Goal: Check status: Check status

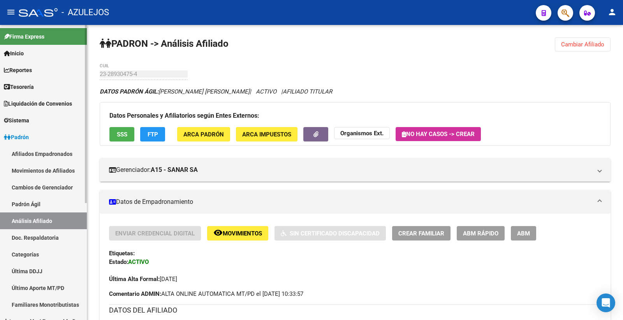
scroll to position [665, 0]
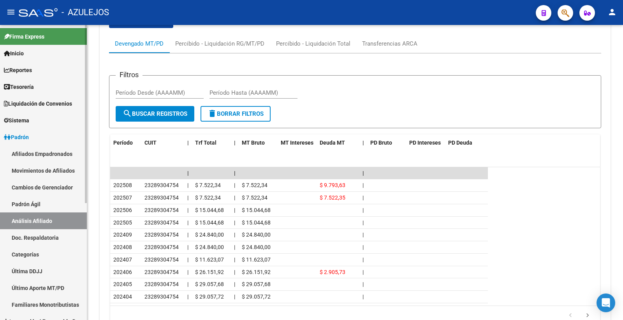
click at [29, 138] on span "Padrón" at bounding box center [16, 137] width 25 height 9
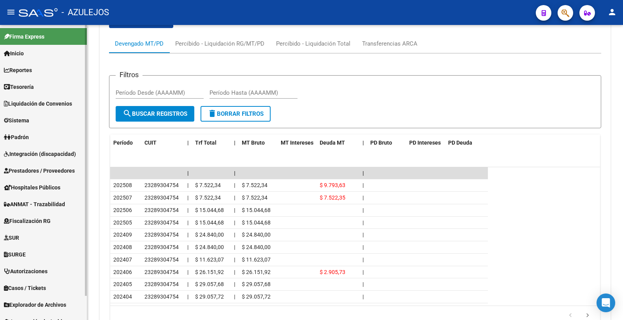
click at [24, 138] on span "Padrón" at bounding box center [16, 137] width 25 height 9
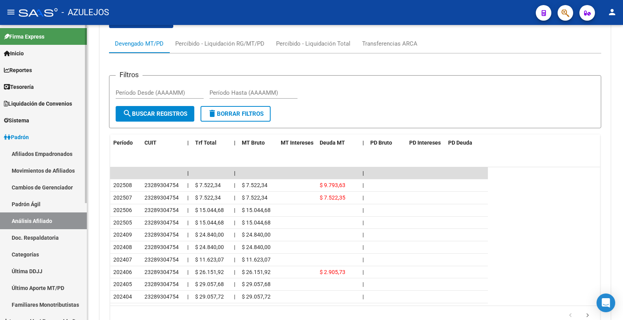
click at [47, 219] on link "Análisis Afiliado" at bounding box center [43, 220] width 87 height 17
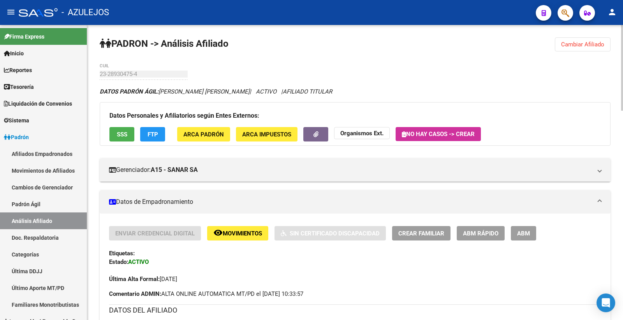
drag, startPoint x: 574, startPoint y: 45, endPoint x: 558, endPoint y: 51, distance: 16.9
click at [573, 45] on span "Cambiar Afiliado" at bounding box center [582, 44] width 43 height 7
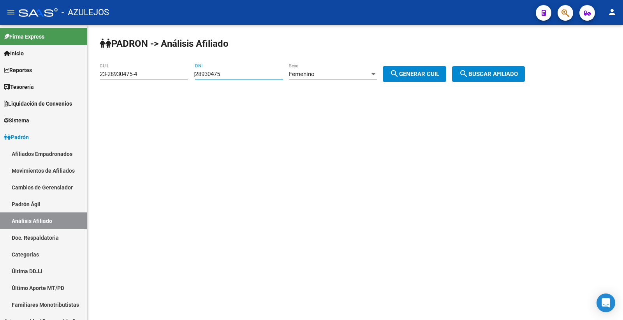
drag, startPoint x: 247, startPoint y: 73, endPoint x: 200, endPoint y: 74, distance: 47.2
click at [200, 74] on div "| 28930475 DNI Femenino Sexo search Generar CUIL" at bounding box center [323, 74] width 259 height 7
type input "17445691"
click at [351, 73] on div "Femenino" at bounding box center [329, 74] width 81 height 7
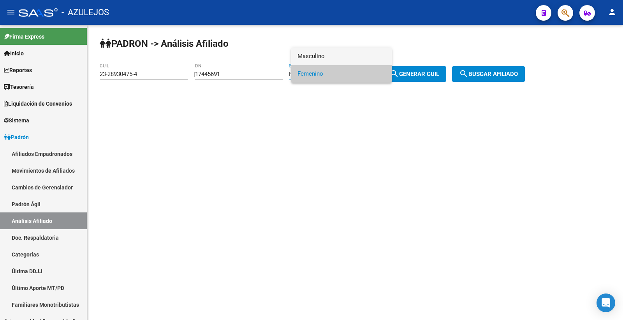
click at [340, 57] on span "Masculino" at bounding box center [342, 57] width 88 height 18
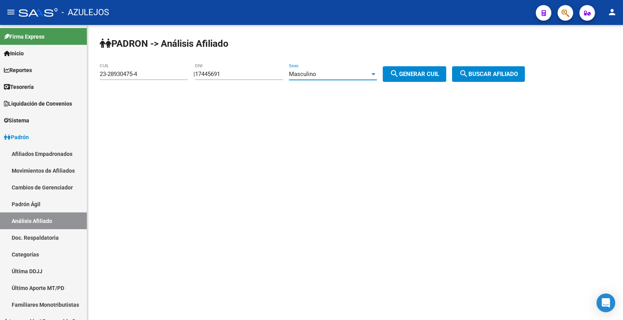
click at [433, 74] on span "search Generar CUIL" at bounding box center [414, 74] width 49 height 7
type input "20-17445691-8"
drag, startPoint x: 519, startPoint y: 75, endPoint x: 515, endPoint y: 84, distance: 10.3
click at [518, 74] on span "search Buscar afiliado" at bounding box center [488, 74] width 59 height 7
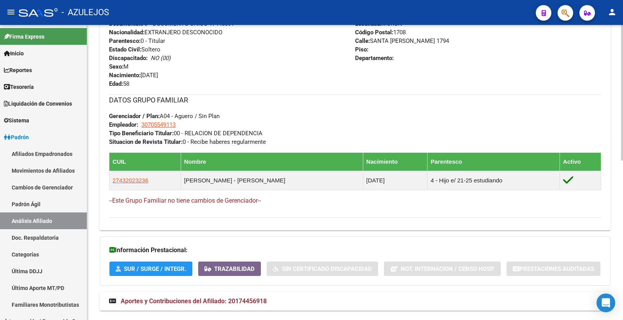
scroll to position [347, 0]
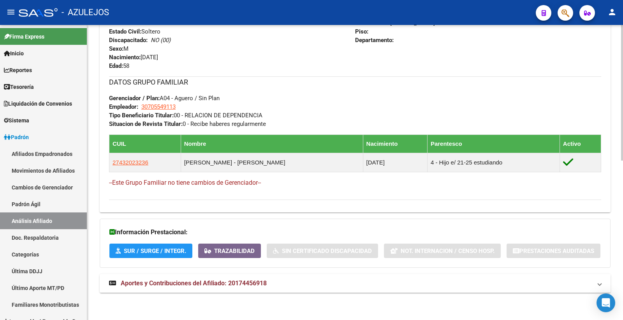
click at [257, 281] on span "Aportes y Contribuciones del Afiliado: 20174456918" at bounding box center [194, 282] width 146 height 7
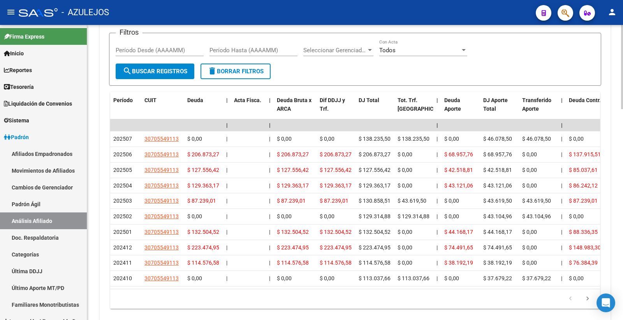
scroll to position [693, 0]
